Goal: Task Accomplishment & Management: Use online tool/utility

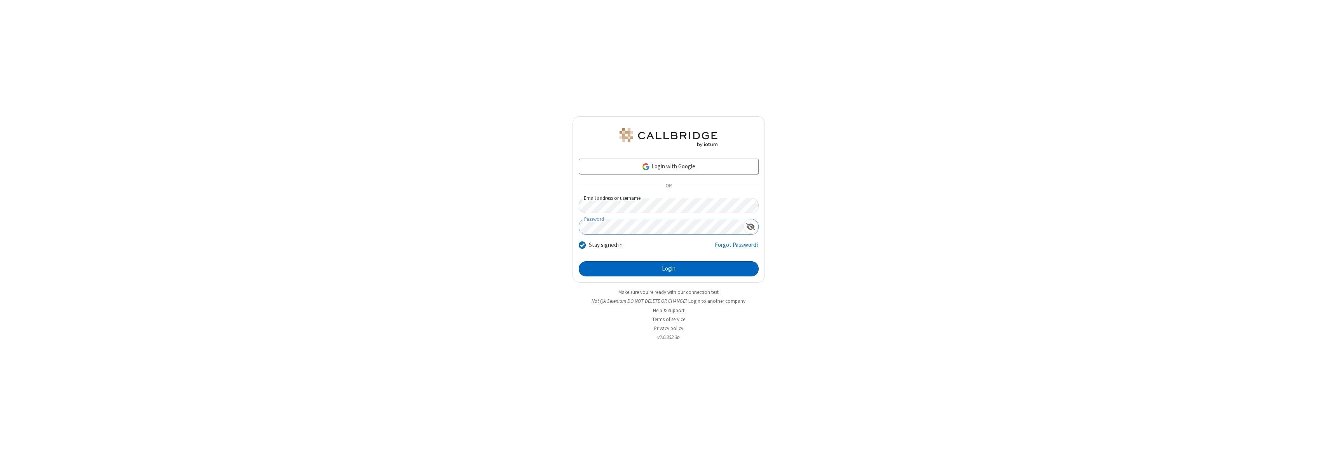
click at [668, 268] on button "Login" at bounding box center [669, 269] width 180 height 16
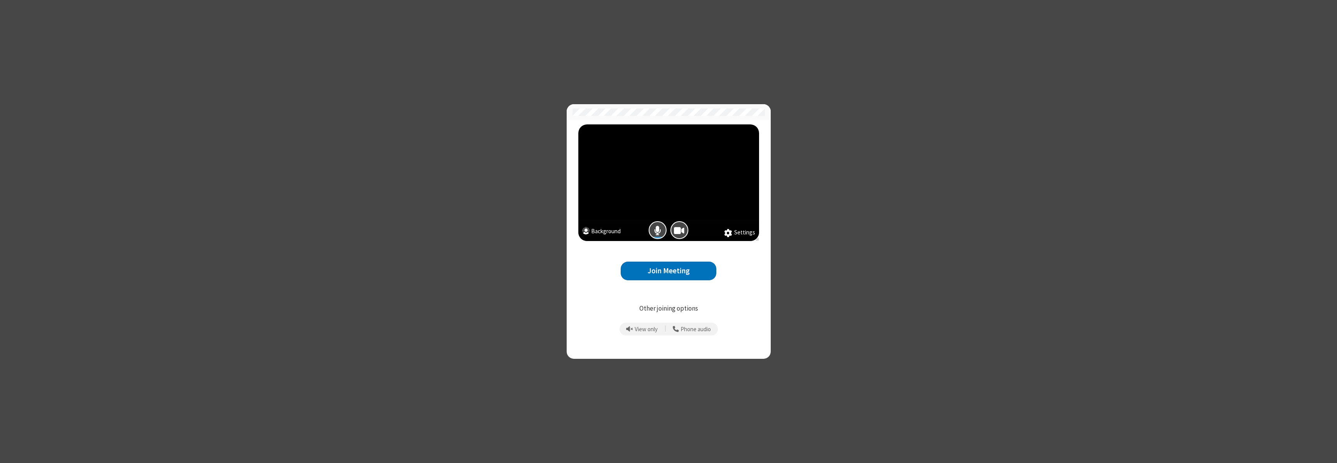
click at [603, 261] on div "Join Meeting" at bounding box center [668, 263] width 181 height 45
